Goal: Task Accomplishment & Management: Use online tool/utility

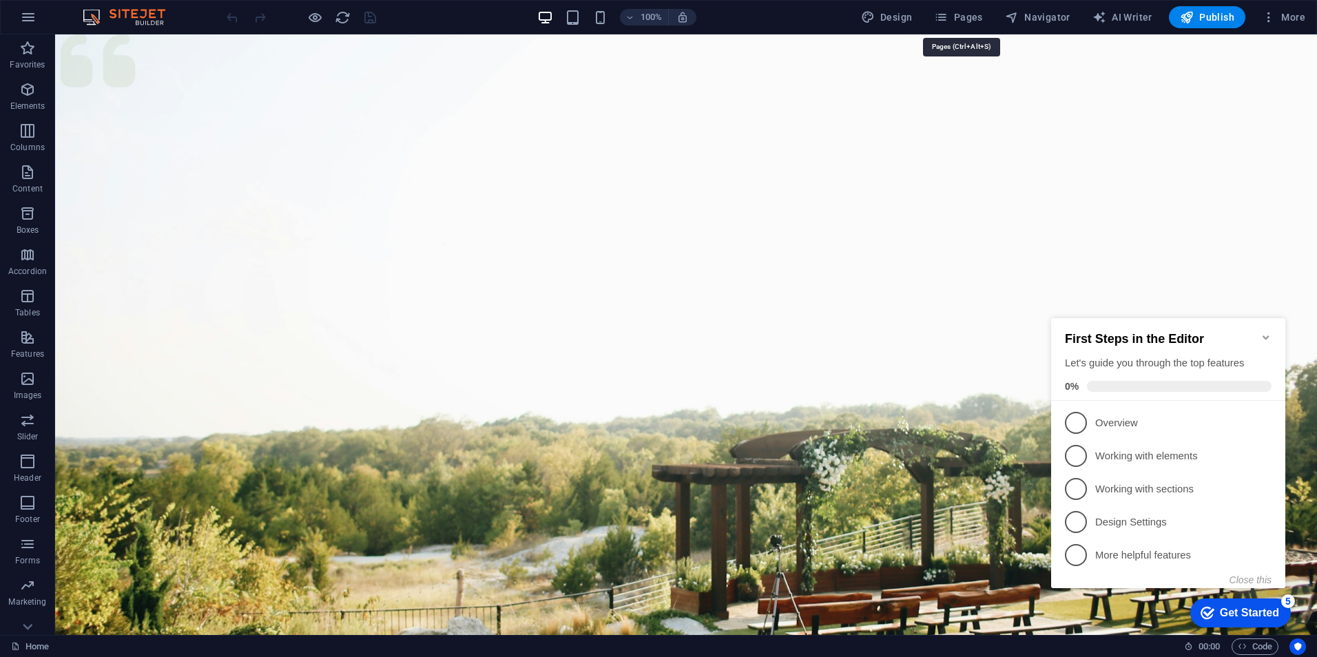
click at [977, 16] on span "Pages" at bounding box center [958, 17] width 48 height 14
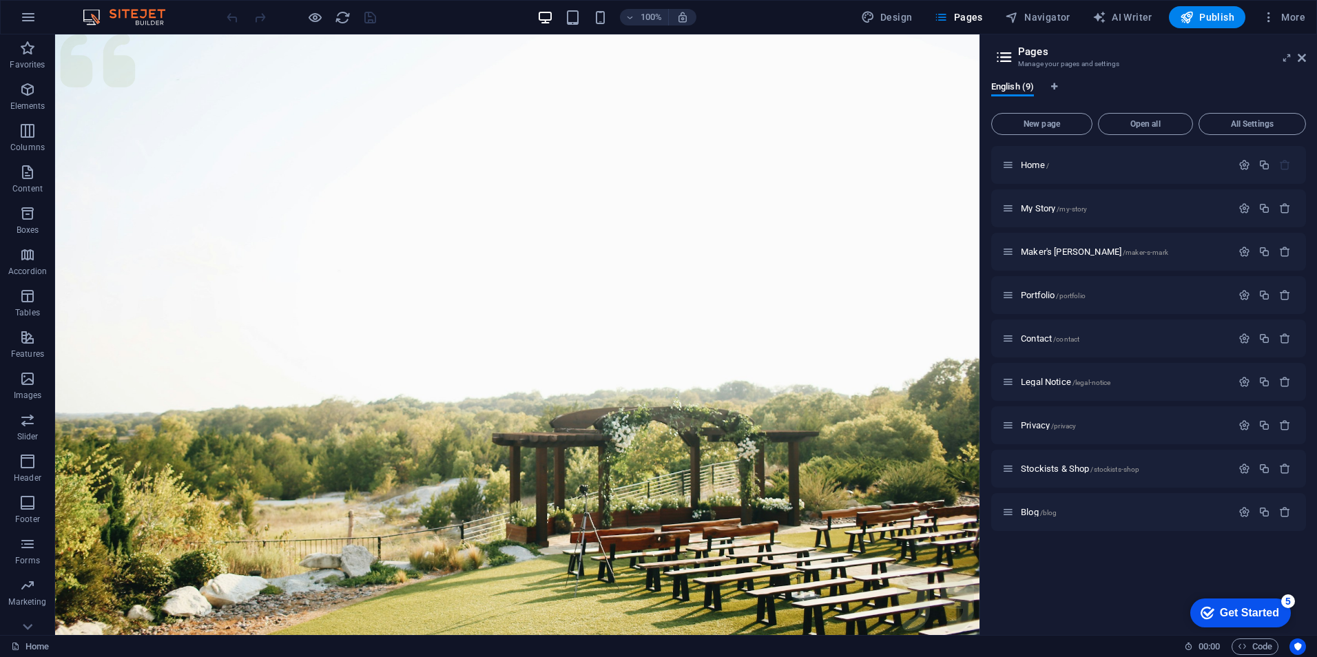
click at [1048, 122] on span "New page" at bounding box center [1041, 124] width 89 height 8
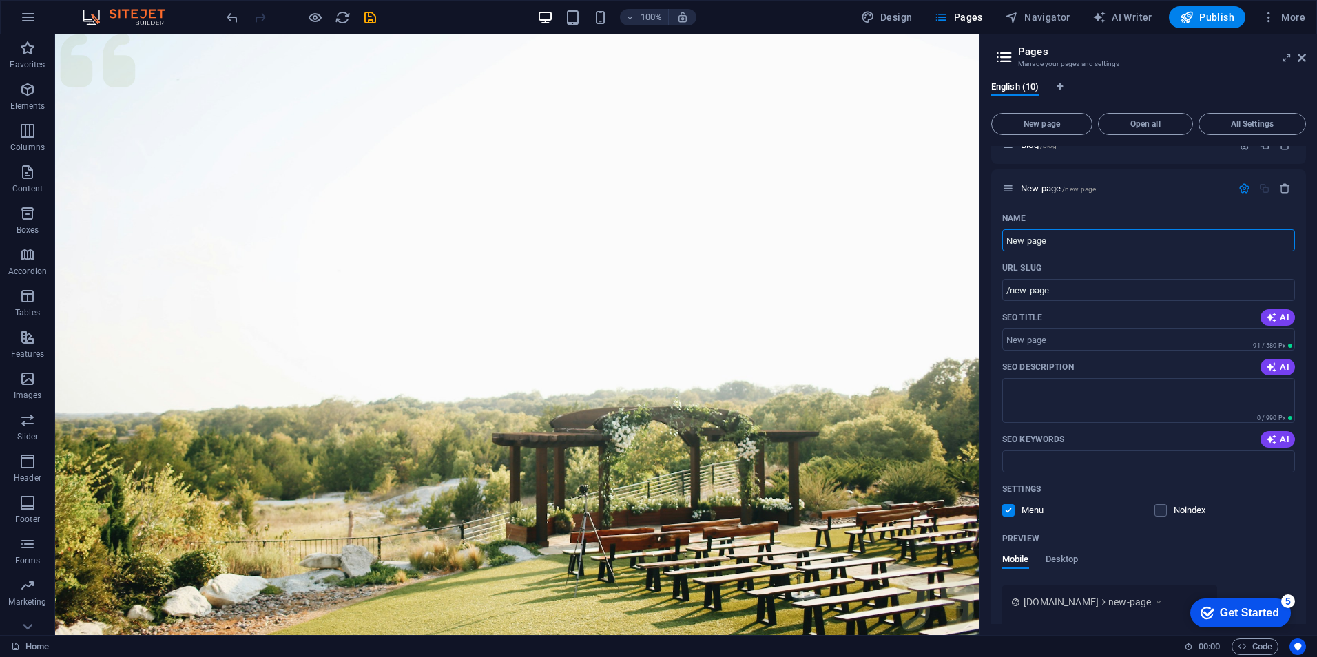
scroll to position [298, 0]
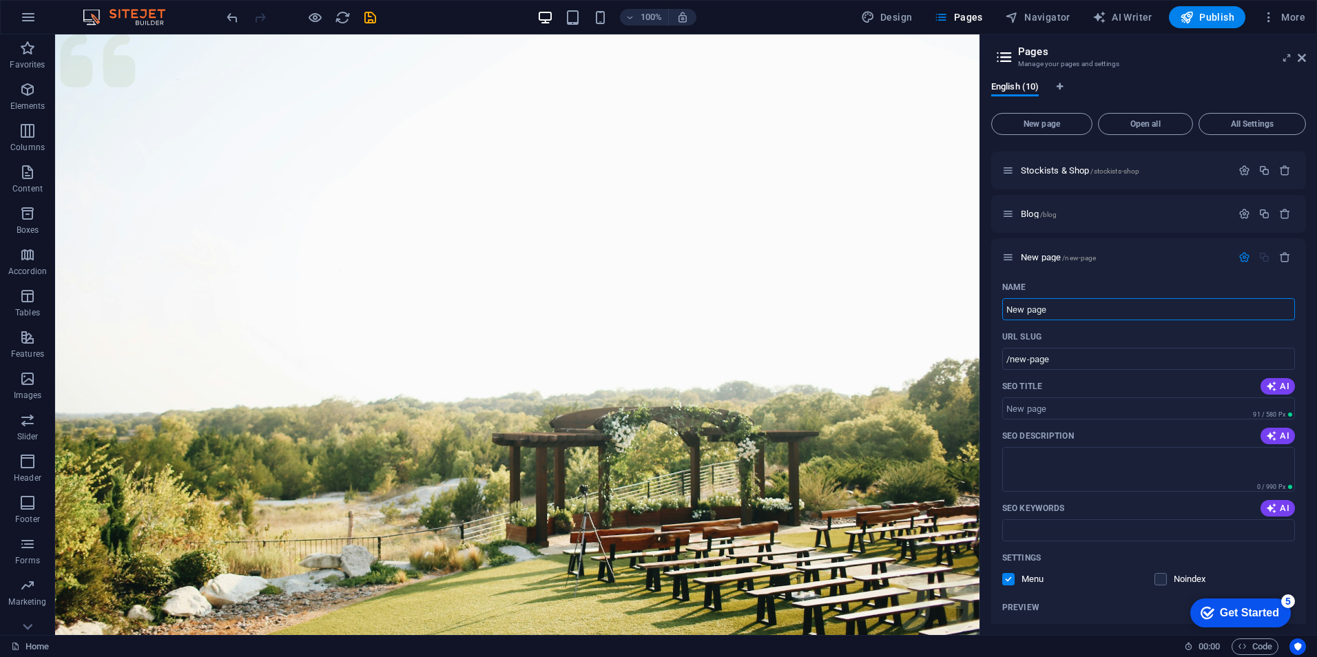
click at [1074, 312] on input "New page" at bounding box center [1148, 309] width 293 height 22
drag, startPoint x: 1072, startPoint y: 311, endPoint x: 993, endPoint y: 304, distance: 78.9
click at [993, 304] on div "Name New page ​ URL SLUG /new-page ​ SEO Title AI ​ 91 / 580 Px SEO Description…" at bounding box center [1148, 516] width 315 height 480
type input "Shop"
type input "/shop"
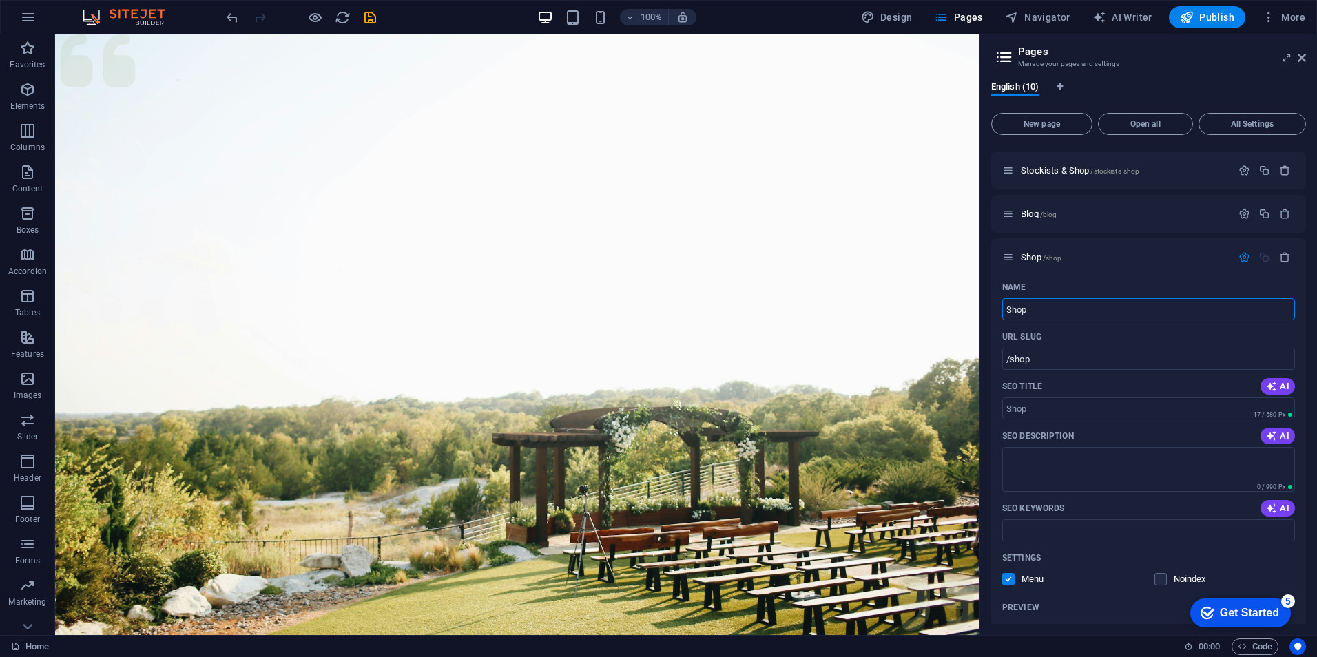
drag, startPoint x: 1019, startPoint y: 306, endPoint x: 1003, endPoint y: 304, distance: 16.6
click at [1003, 304] on input "Shop" at bounding box center [1148, 309] width 293 height 22
type input "/"
click at [1283, 256] on icon "button" at bounding box center [1285, 257] width 12 height 12
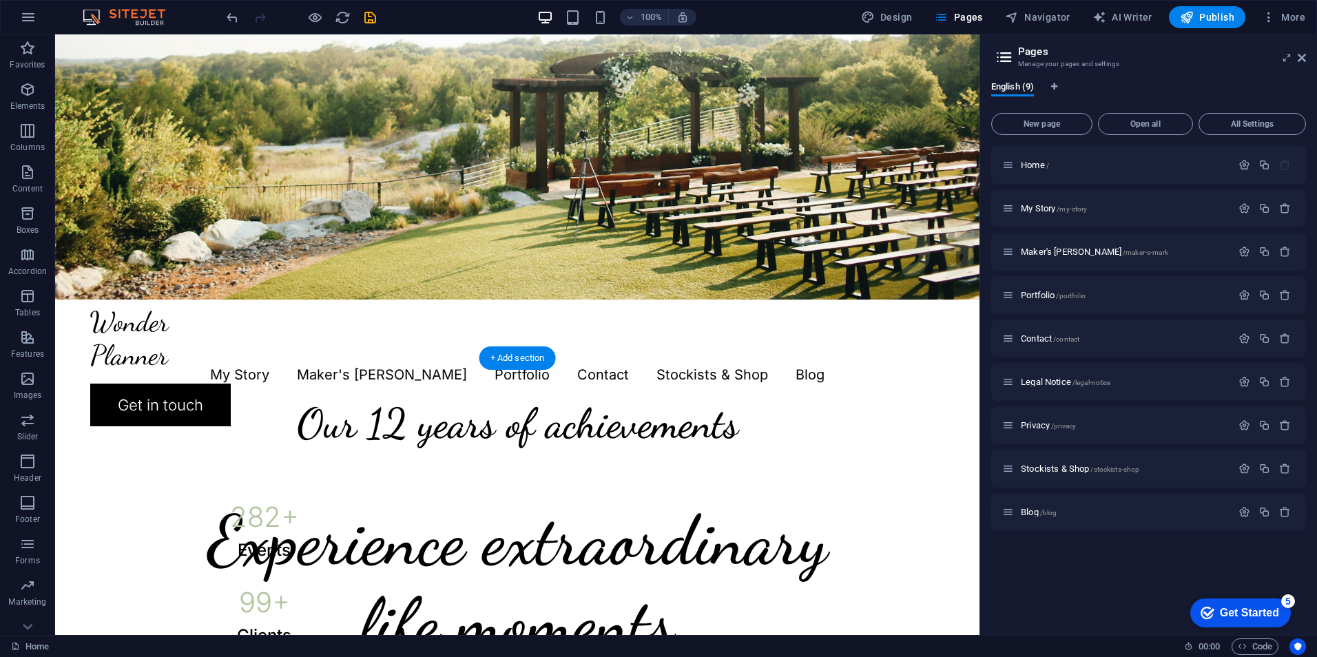
scroll to position [0, 0]
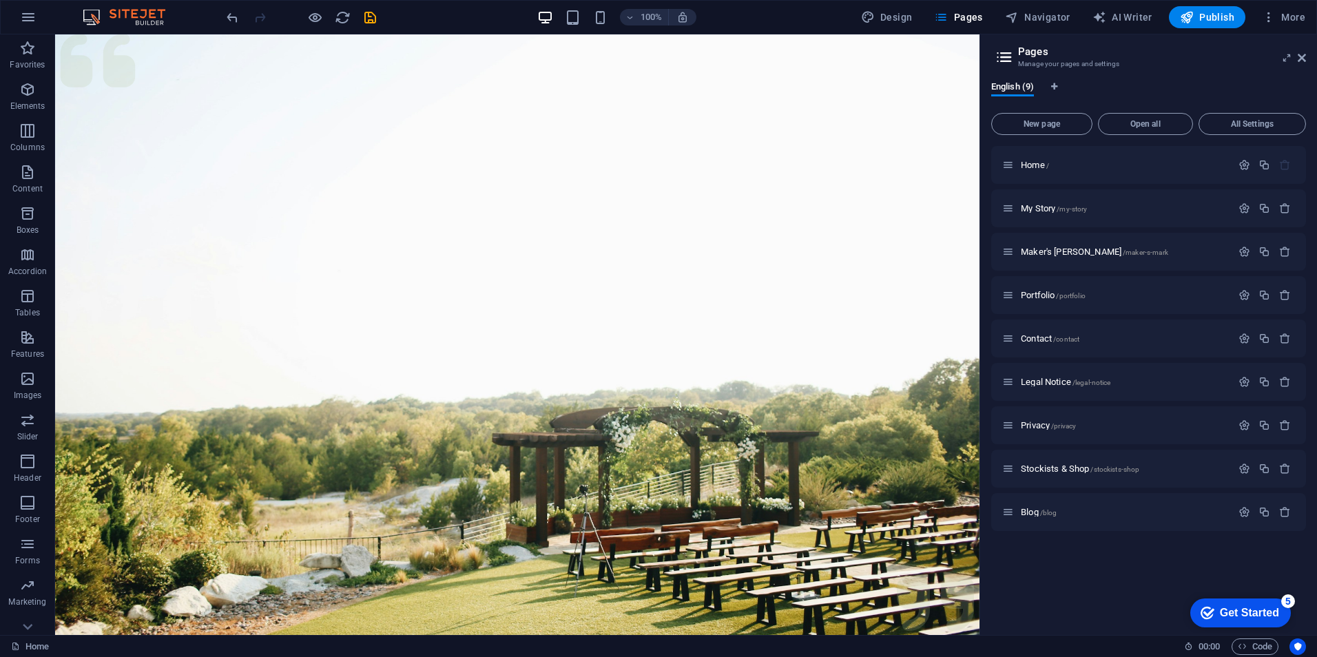
click at [1037, 464] on span "Stockists & Shop /stockists-shop" at bounding box center [1080, 469] width 118 height 10
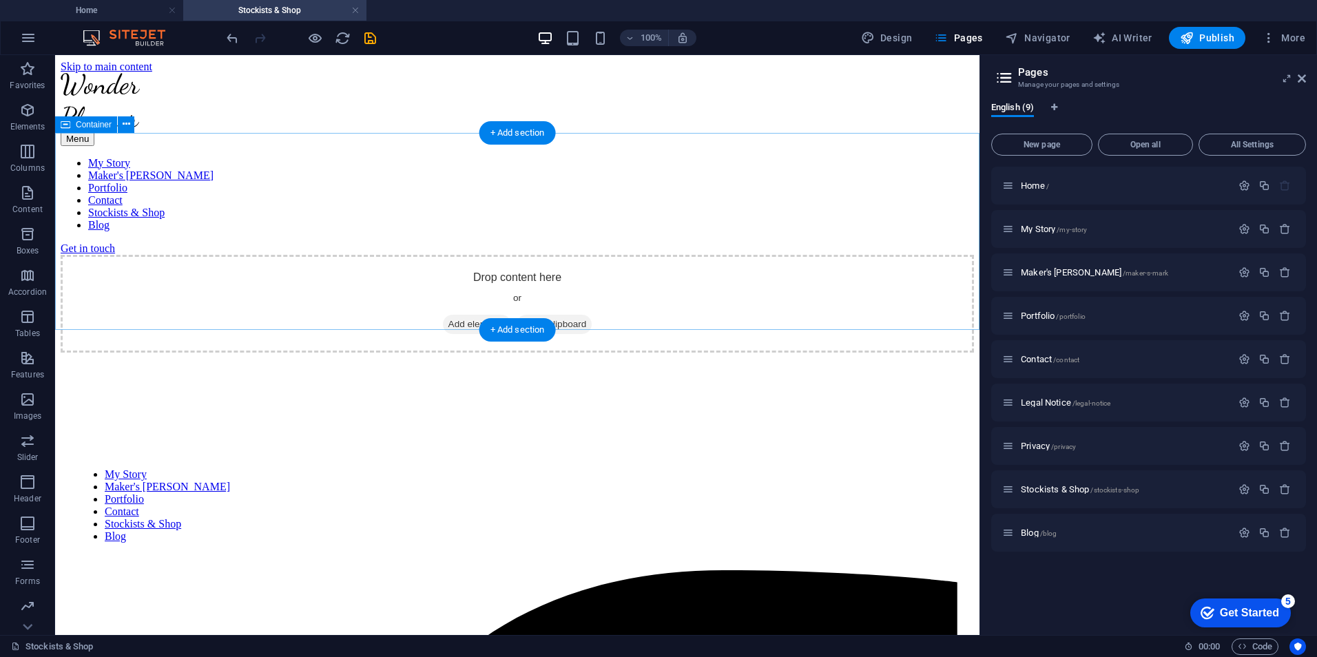
click at [480, 315] on span "Add elements" at bounding box center [477, 324] width 68 height 19
click at [27, 366] on span "Features" at bounding box center [27, 366] width 55 height 33
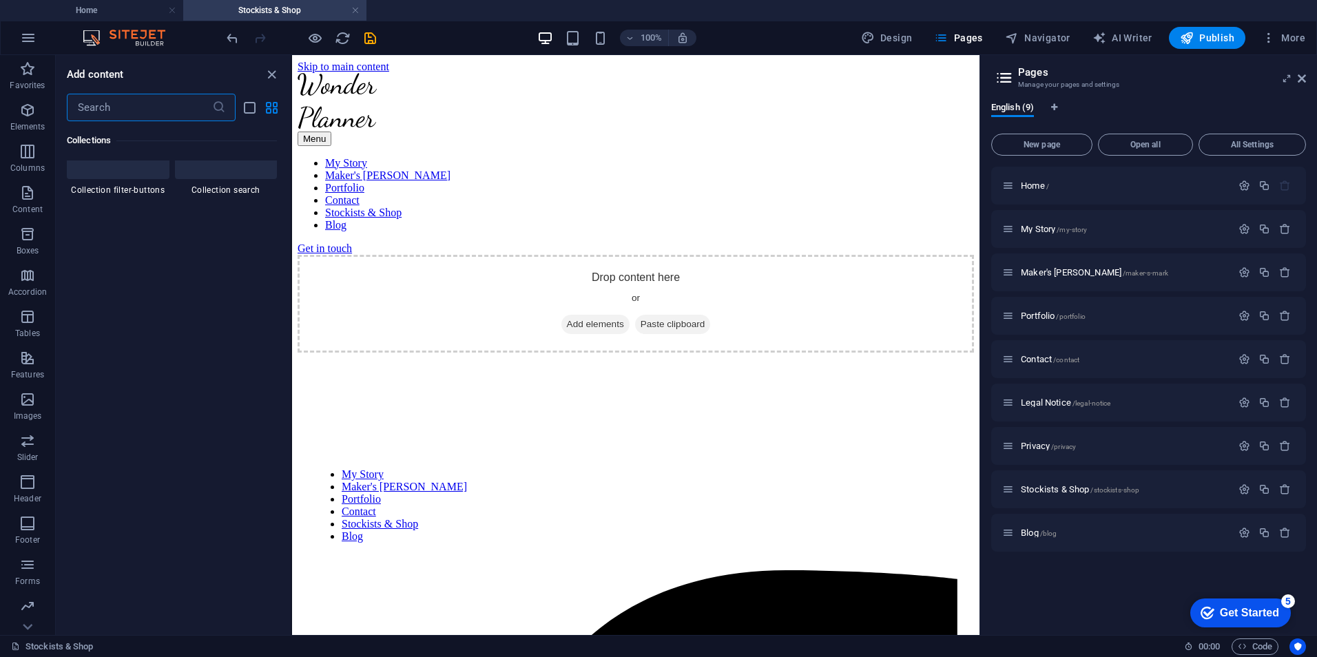
scroll to position [13220, 0]
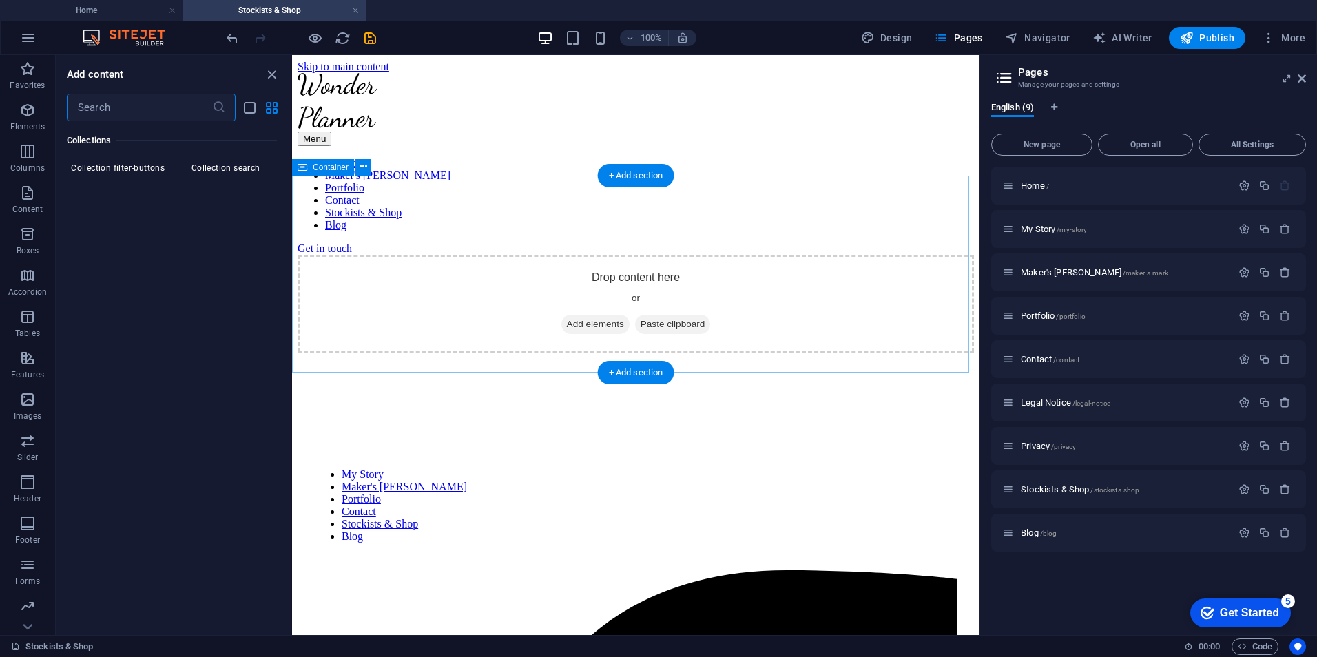
click at [582, 315] on span "Add elements" at bounding box center [595, 324] width 68 height 19
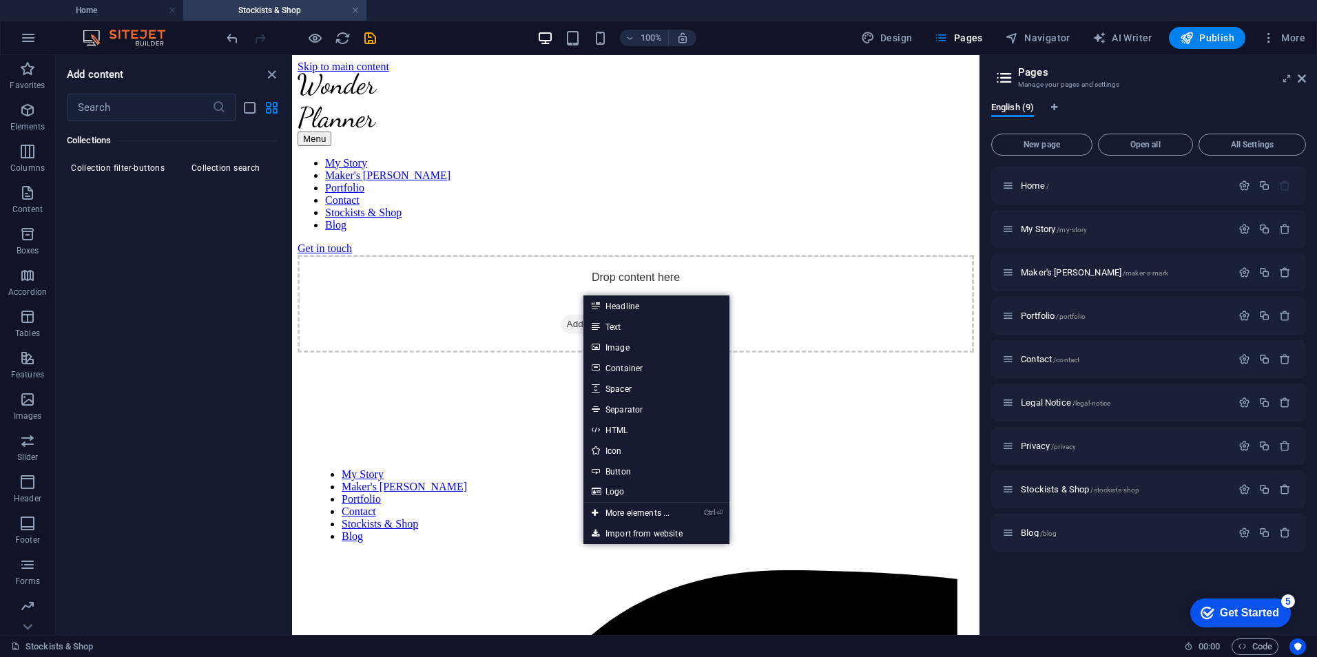
click at [592, 511] on icon at bounding box center [595, 513] width 7 height 21
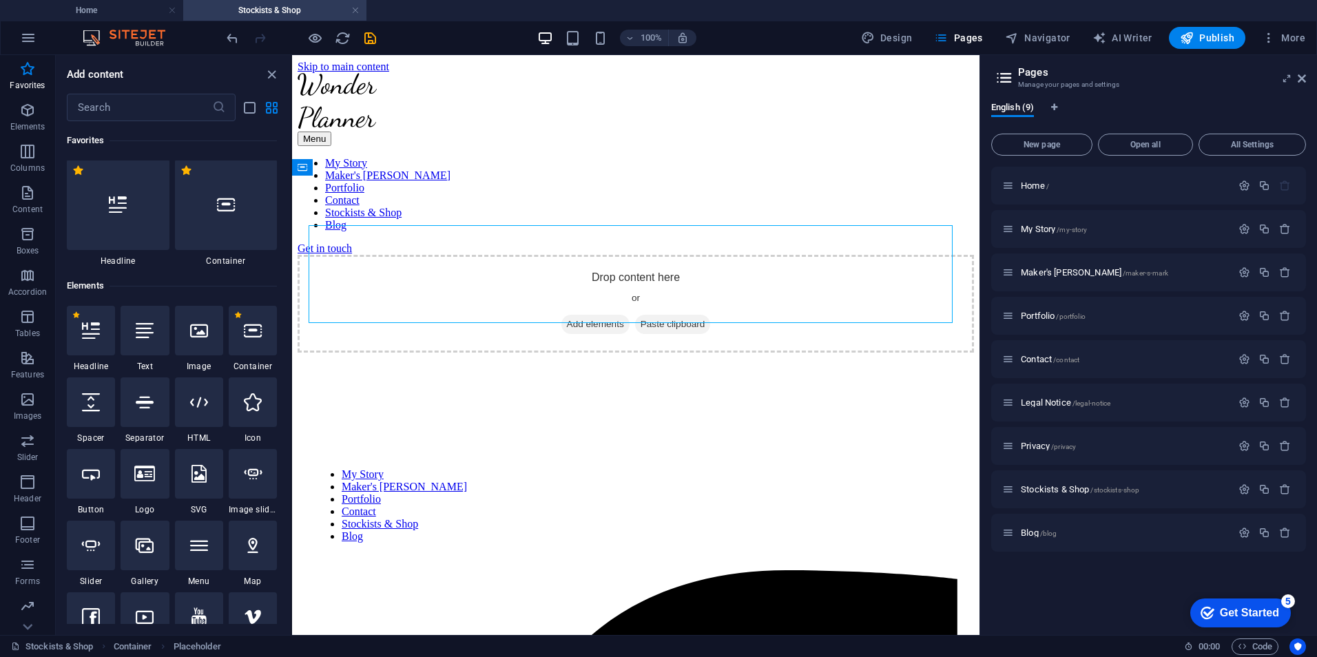
scroll to position [0, 0]
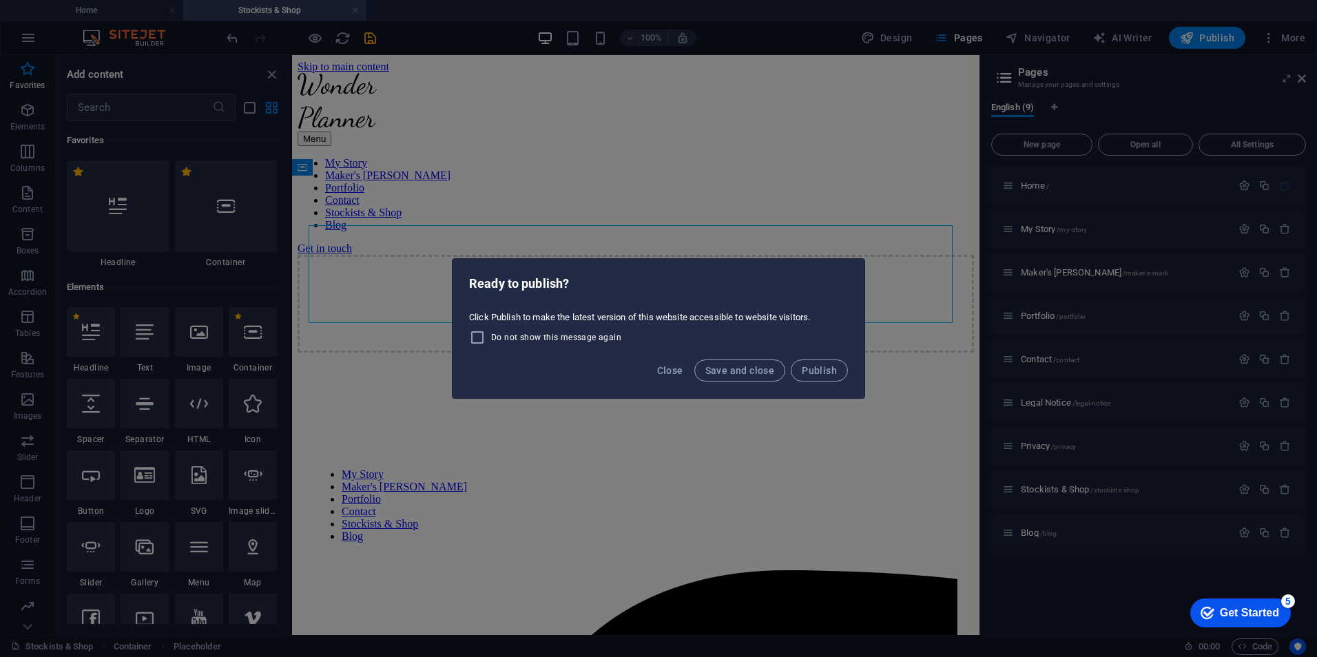
click at [681, 375] on span "Close" at bounding box center [670, 370] width 26 height 11
